Goal: Information Seeking & Learning: Learn about a topic

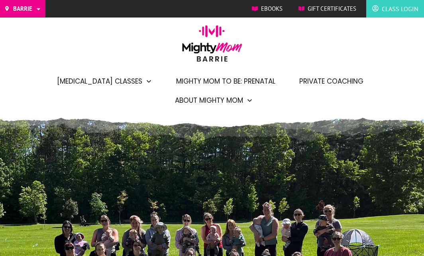
click at [176, 87] on span "Mighty Mom to Be: Prenatal" at bounding box center [225, 82] width 99 height 14
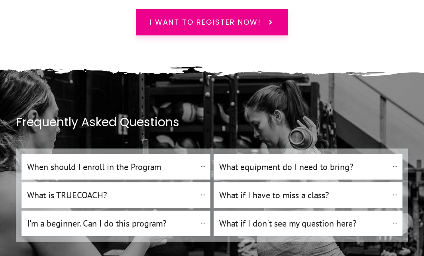
scroll to position [4586, 0]
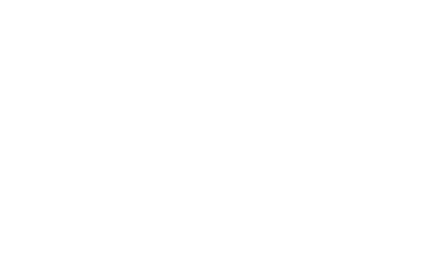
scroll to position [0, 0]
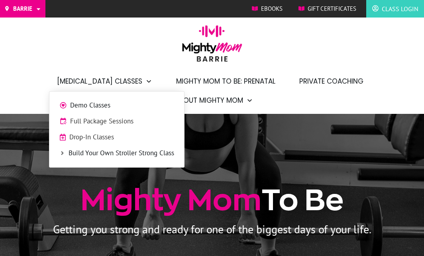
click at [69, 153] on span "Build Your Own Stroller Strong Class" at bounding box center [122, 153] width 106 height 10
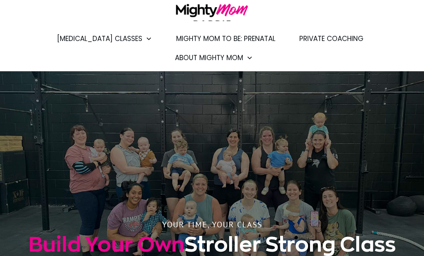
scroll to position [30, 0]
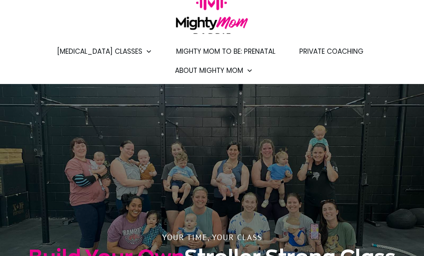
click at [192, 51] on span "Mighty Mom to Be: Prenatal" at bounding box center [225, 52] width 99 height 14
click at [176, 54] on span "Mighty Mom to Be: Prenatal" at bounding box center [225, 52] width 99 height 14
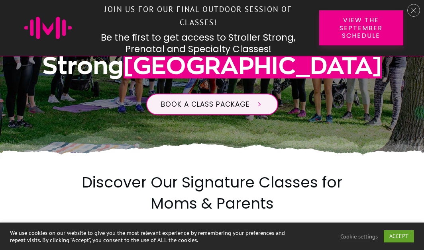
scroll to position [279, 0]
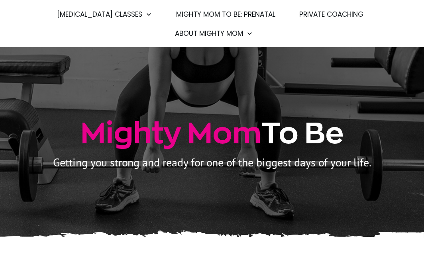
scroll to position [40, 0]
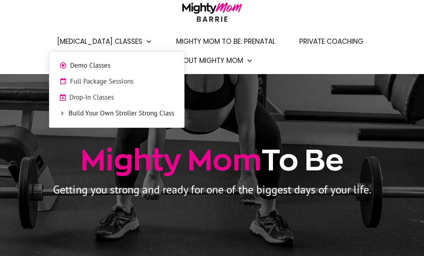
click at [70, 80] on span "Full Package Sessions" at bounding box center [122, 82] width 104 height 10
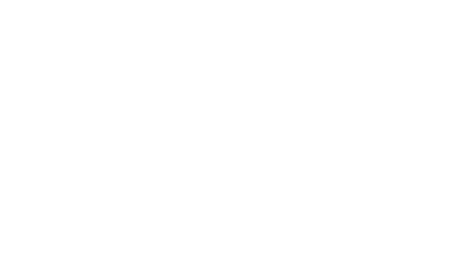
scroll to position [1037, 0]
